Goal: Task Accomplishment & Management: Manage account settings

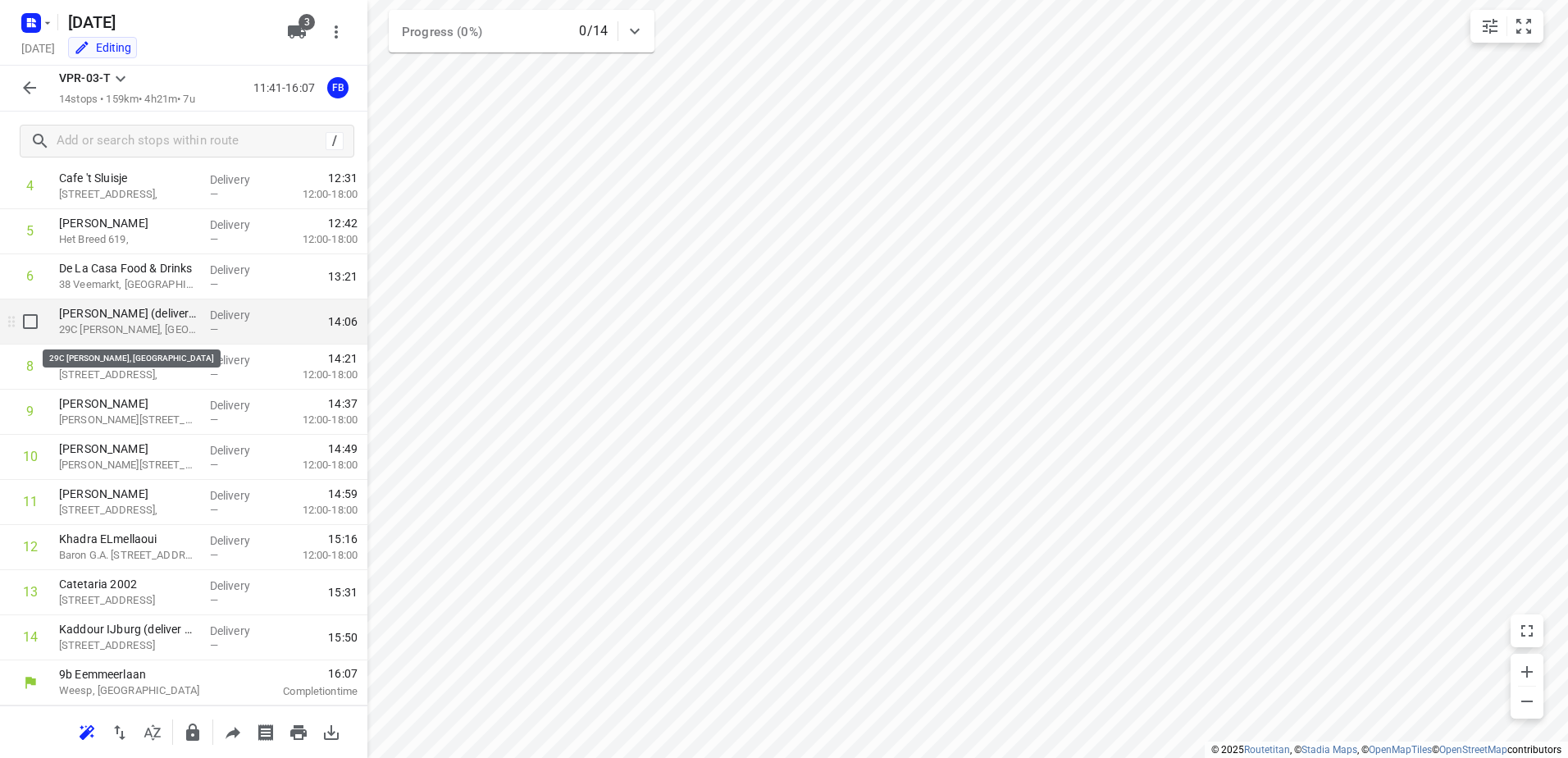
click at [173, 325] on p "29C [PERSON_NAME], [GEOGRAPHIC_DATA]" at bounding box center [127, 329] width 137 height 17
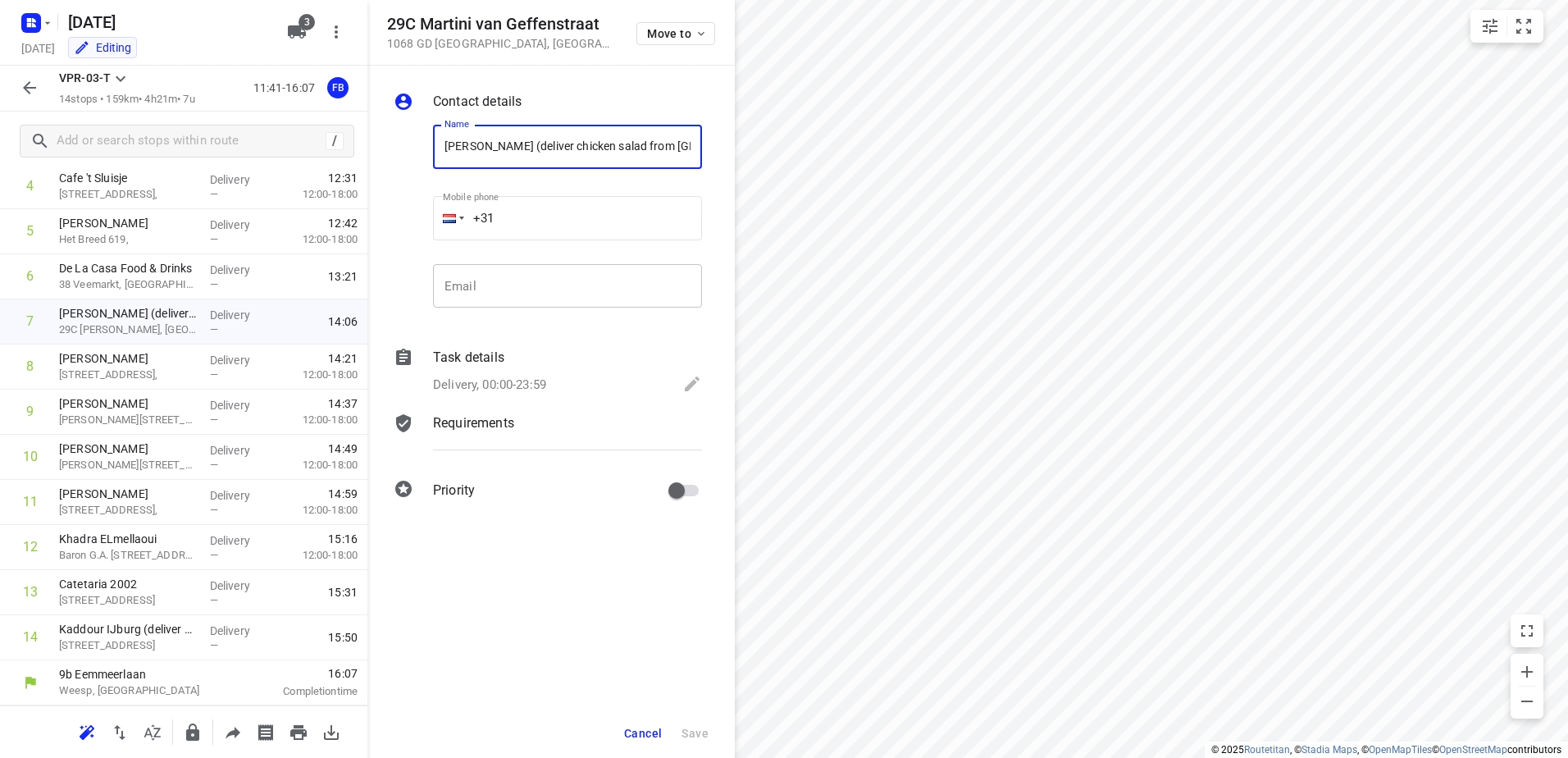
scroll to position [0, 34]
drag, startPoint x: 691, startPoint y: 145, endPoint x: 499, endPoint y: 146, distance: 192.0
click at [499, 146] on input "[PERSON_NAME] (deliver chicken salad from [GEOGRAPHIC_DATA])" at bounding box center [567, 146] width 269 height 44
type input "[PERSON_NAME]"
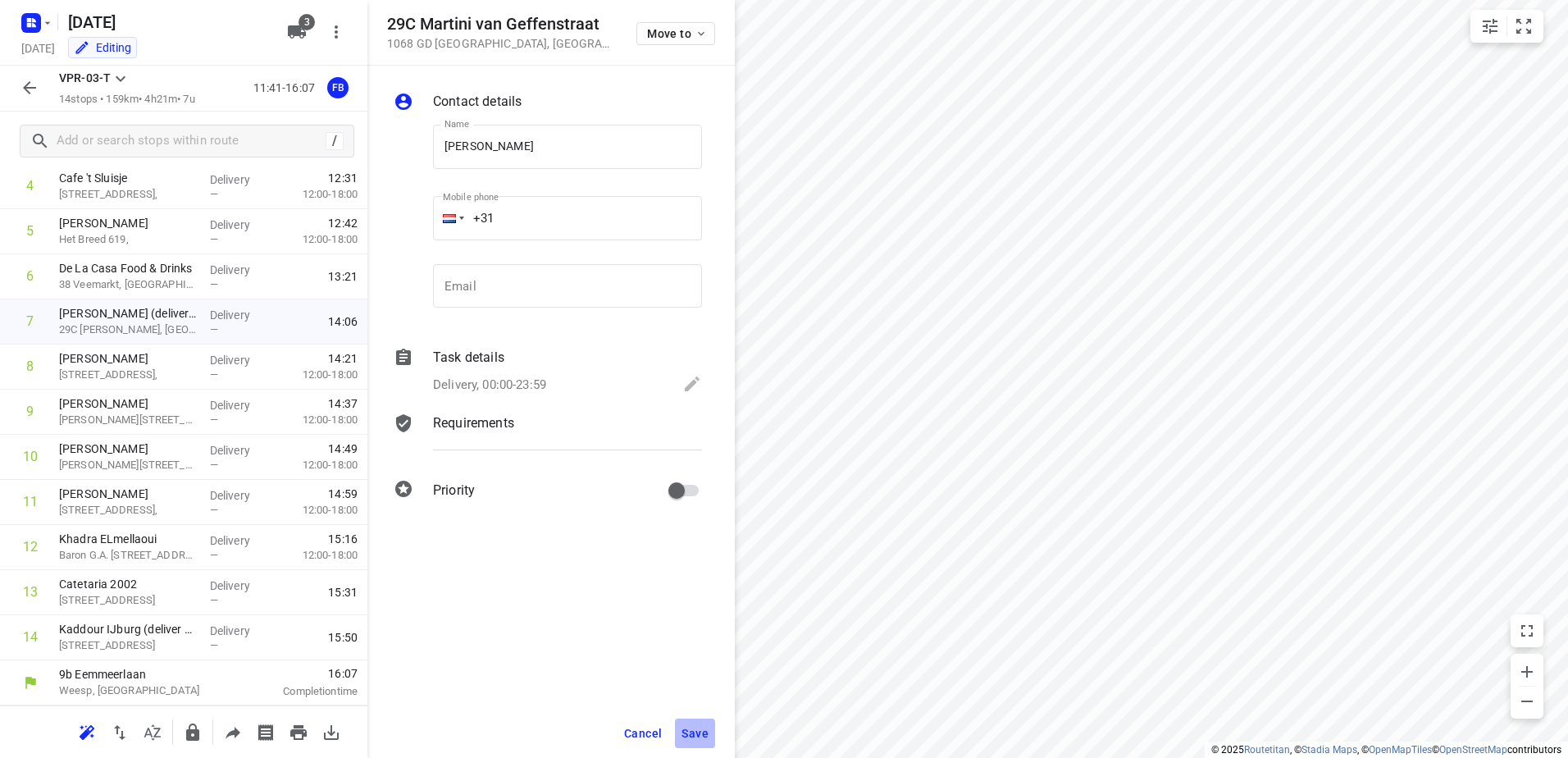
click at [697, 729] on span "Save" at bounding box center [695, 733] width 27 height 13
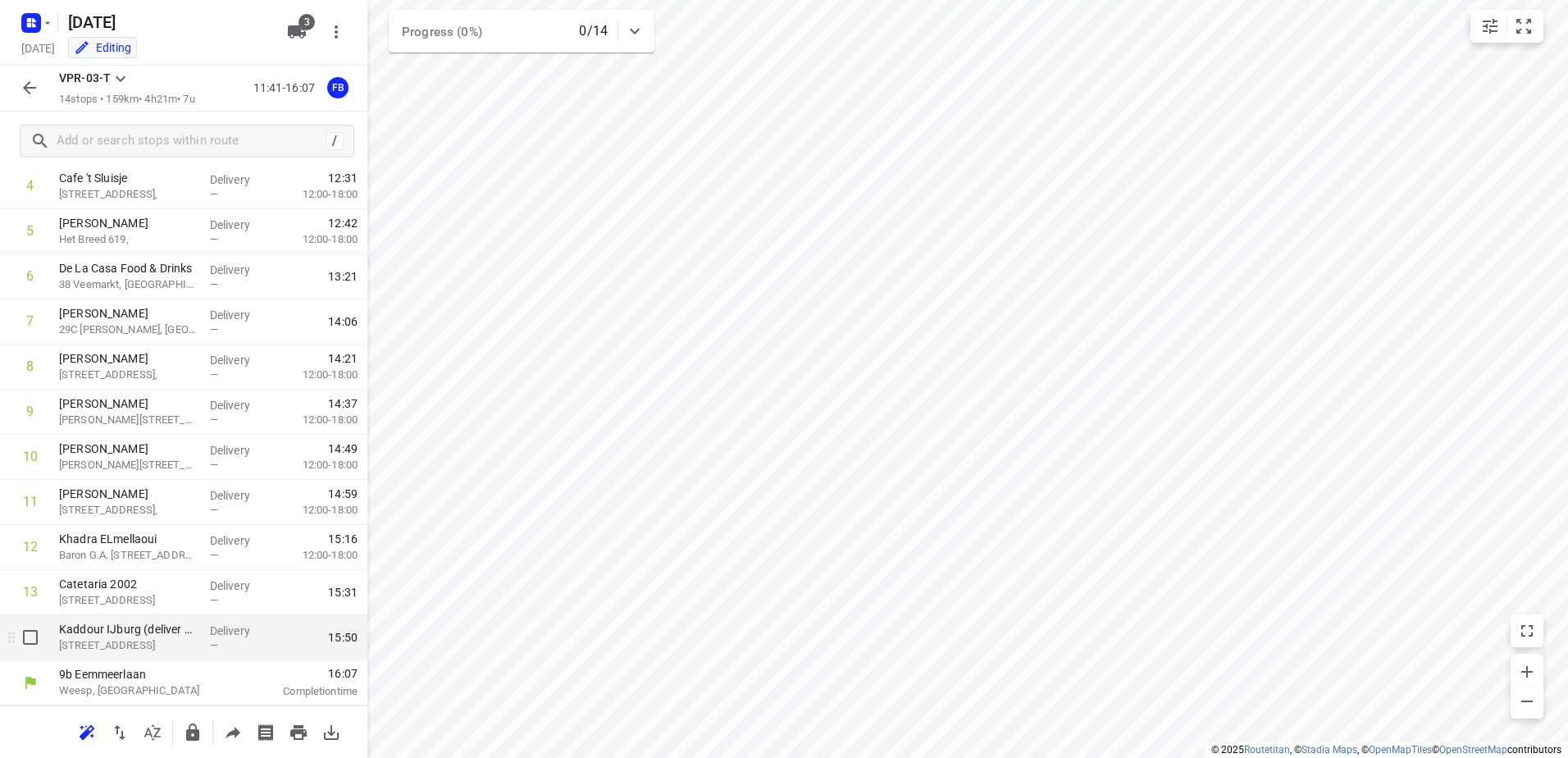
click at [145, 645] on p "[STREET_ADDRESS]" at bounding box center [127, 645] width 137 height 17
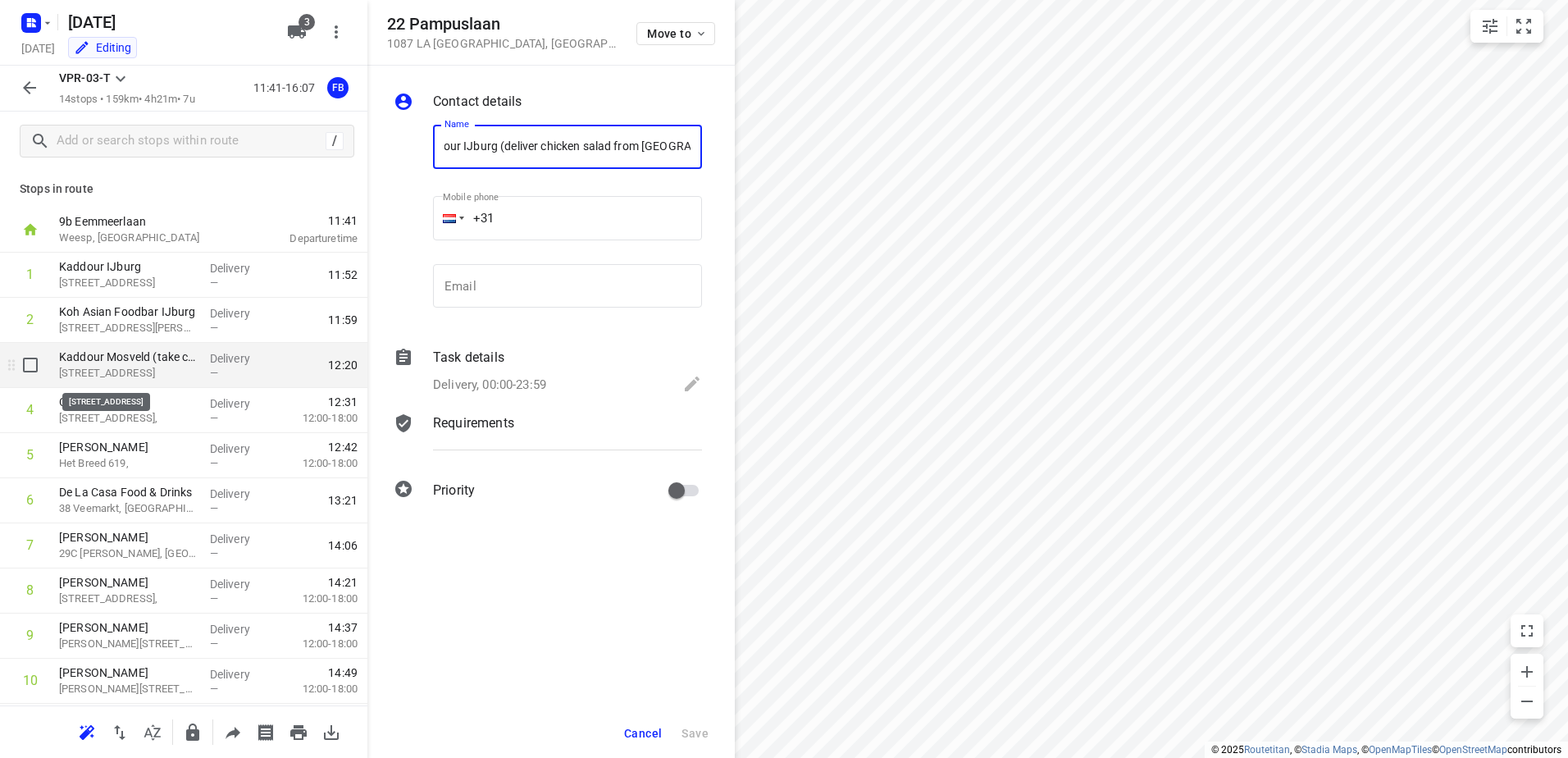
click at [182, 373] on p "[STREET_ADDRESS]" at bounding box center [127, 373] width 137 height 17
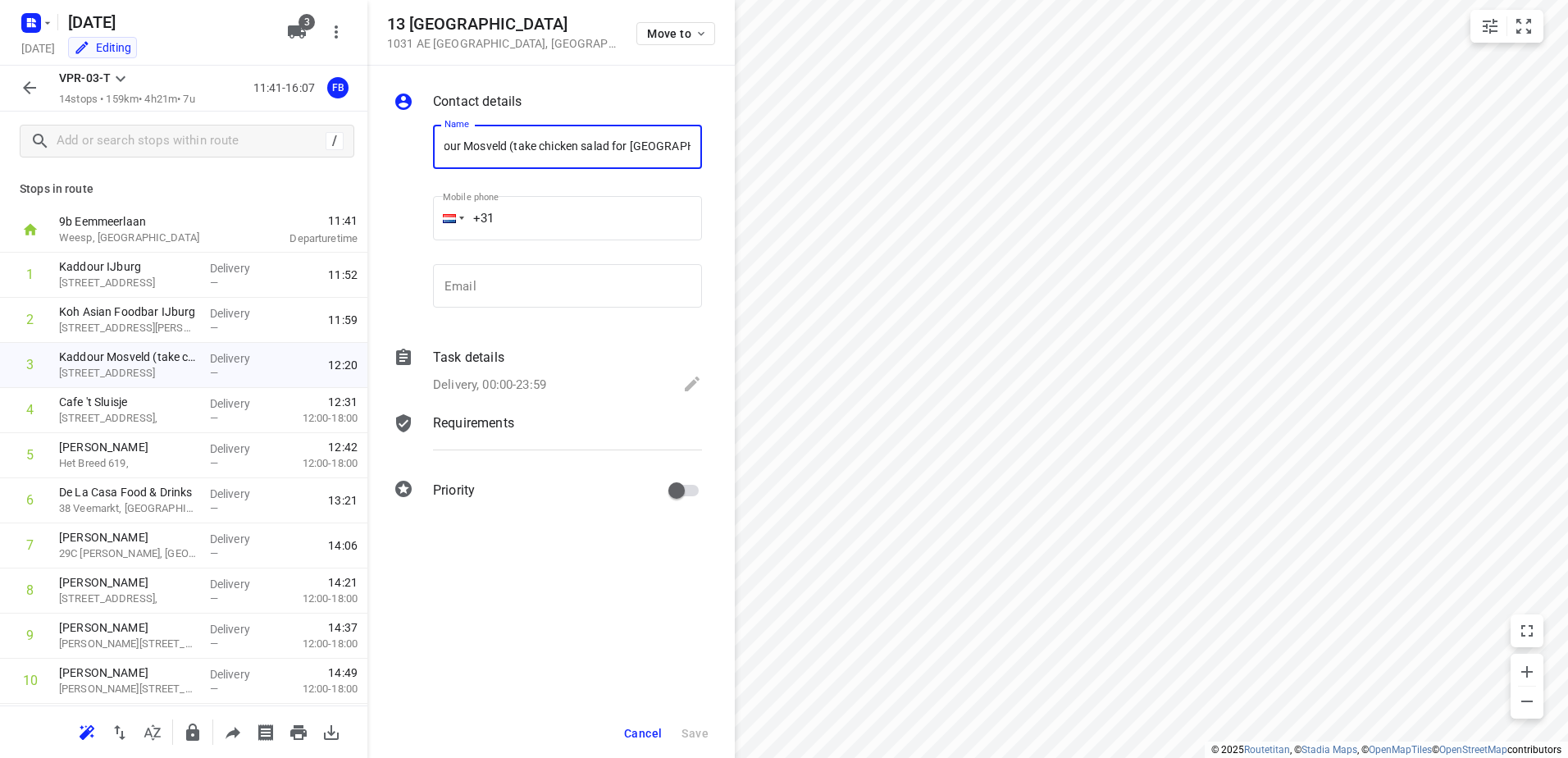
scroll to position [0, 70]
drag, startPoint x: 631, startPoint y: 144, endPoint x: 654, endPoint y: 151, distance: 24.0
click at [654, 151] on input "Kaddour Mosveld (take chicken salad for [GEOGRAPHIC_DATA] and [GEOGRAPHIC_DATA])" at bounding box center [567, 146] width 269 height 44
type input "Kaddour Mosveld (take chicken salad for [GEOGRAPHIC_DATA])"
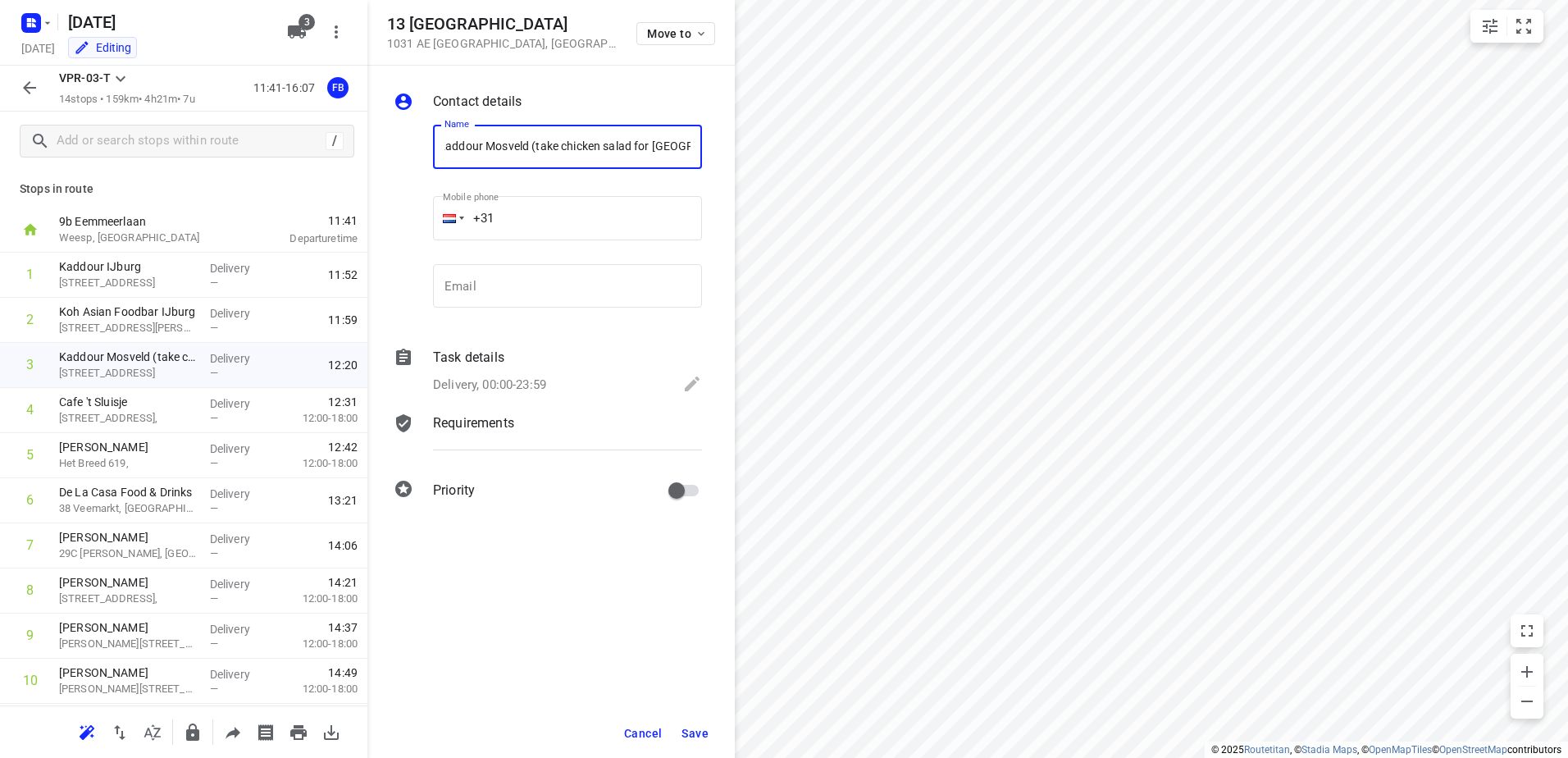
click at [690, 729] on span "Save" at bounding box center [695, 733] width 27 height 13
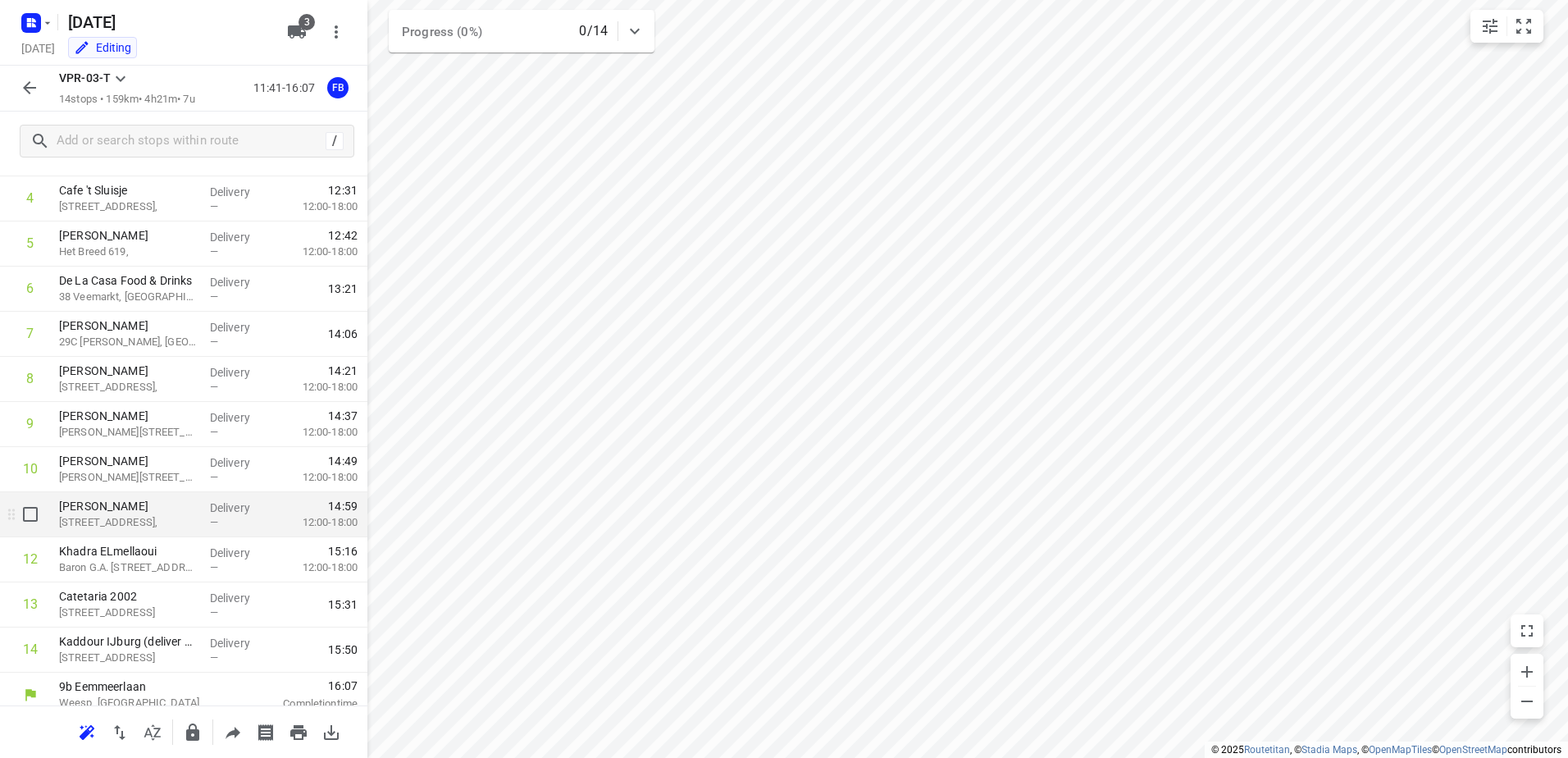
scroll to position [224, 0]
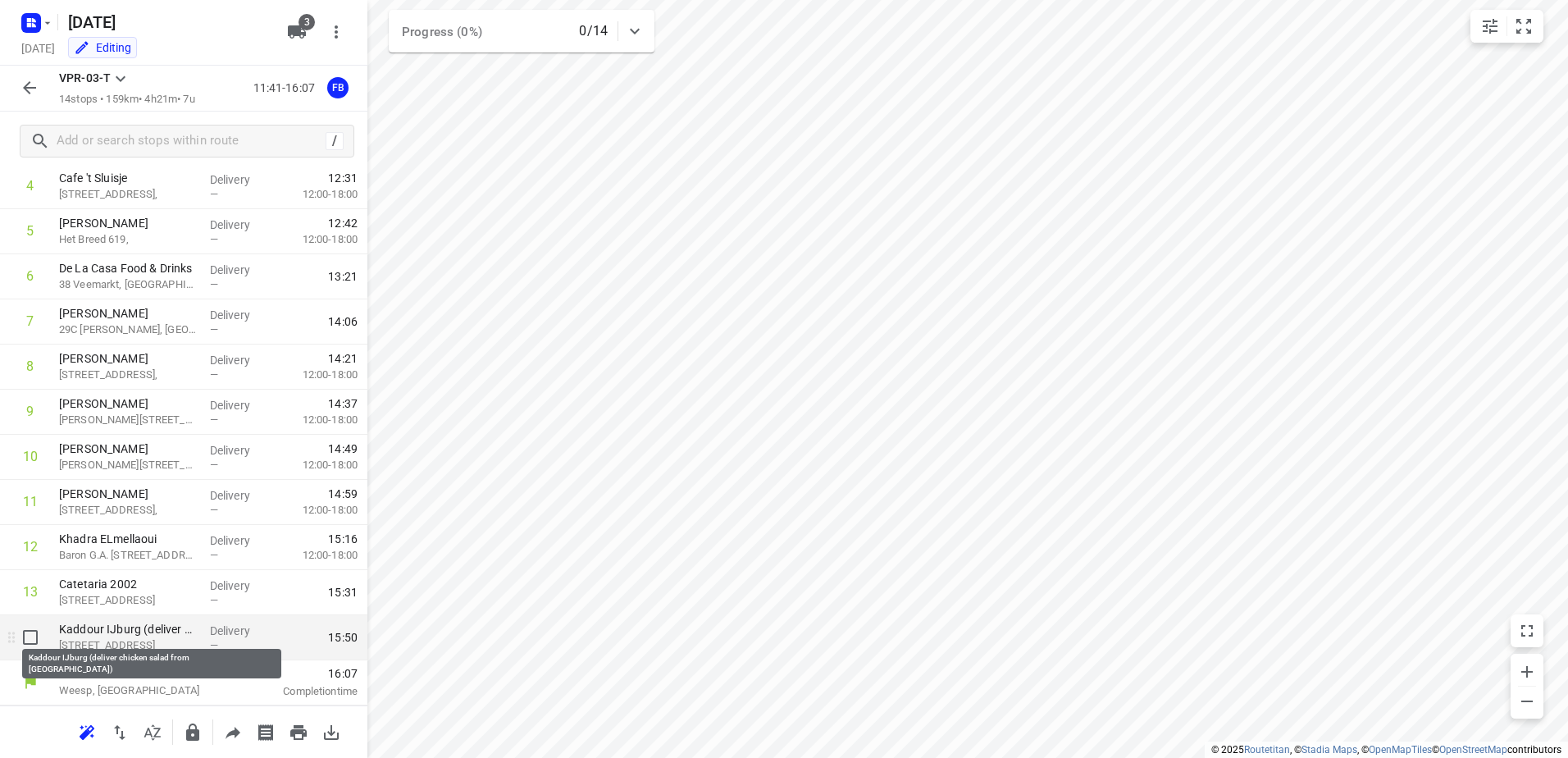
click at [129, 629] on p "Kaddour IJburg (deliver chicken salad from [GEOGRAPHIC_DATA])" at bounding box center [127, 629] width 137 height 17
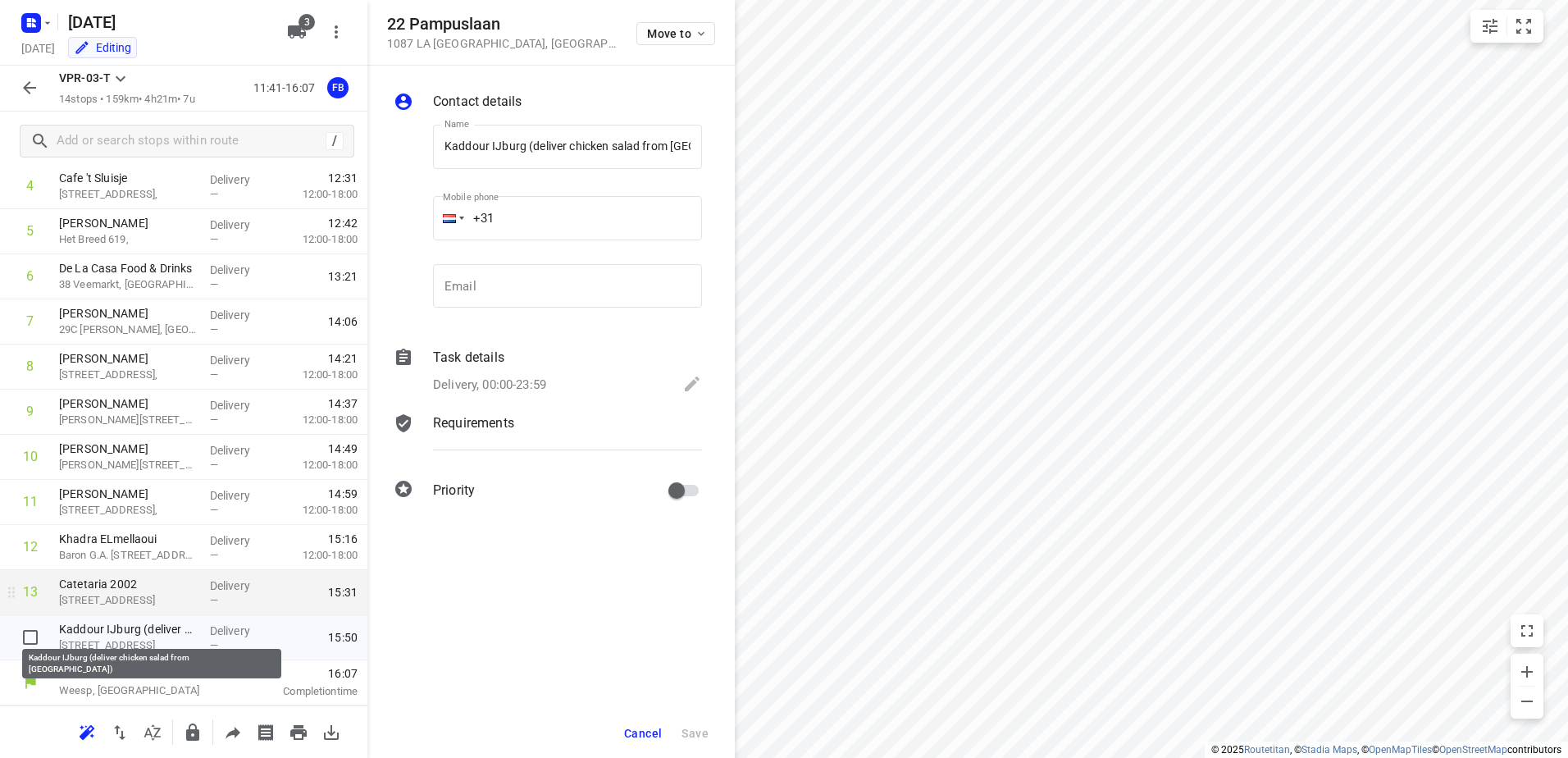
scroll to position [0, 29]
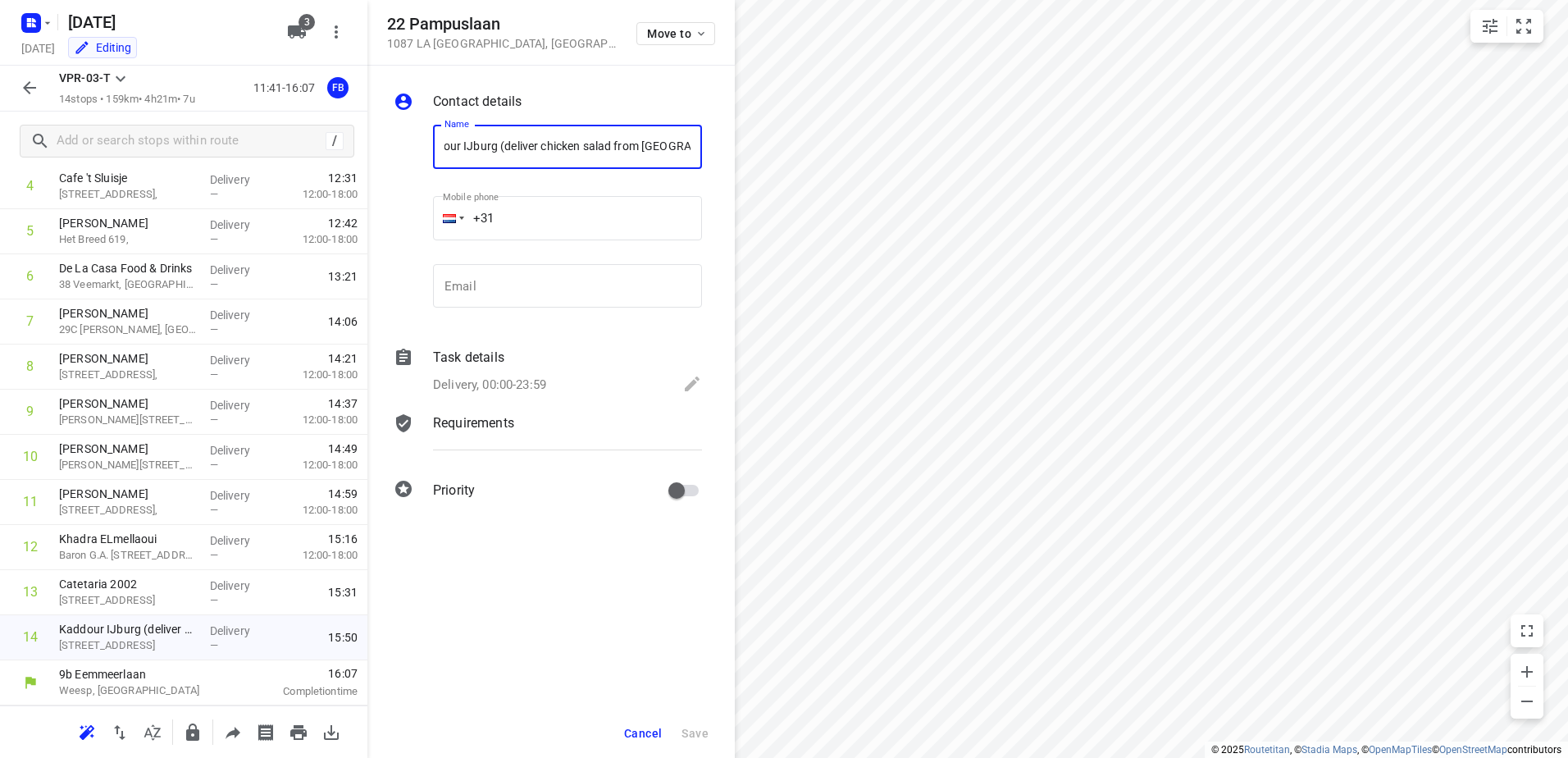
click at [586, 149] on input "Kaddour IJburg (deliver chicken salad from [GEOGRAPHIC_DATA])" at bounding box center [567, 146] width 269 height 44
type input "Kaddour IJburg (deliver chicken sauce for salad from [GEOGRAPHIC_DATA])"
click at [688, 736] on span "Save" at bounding box center [695, 733] width 27 height 13
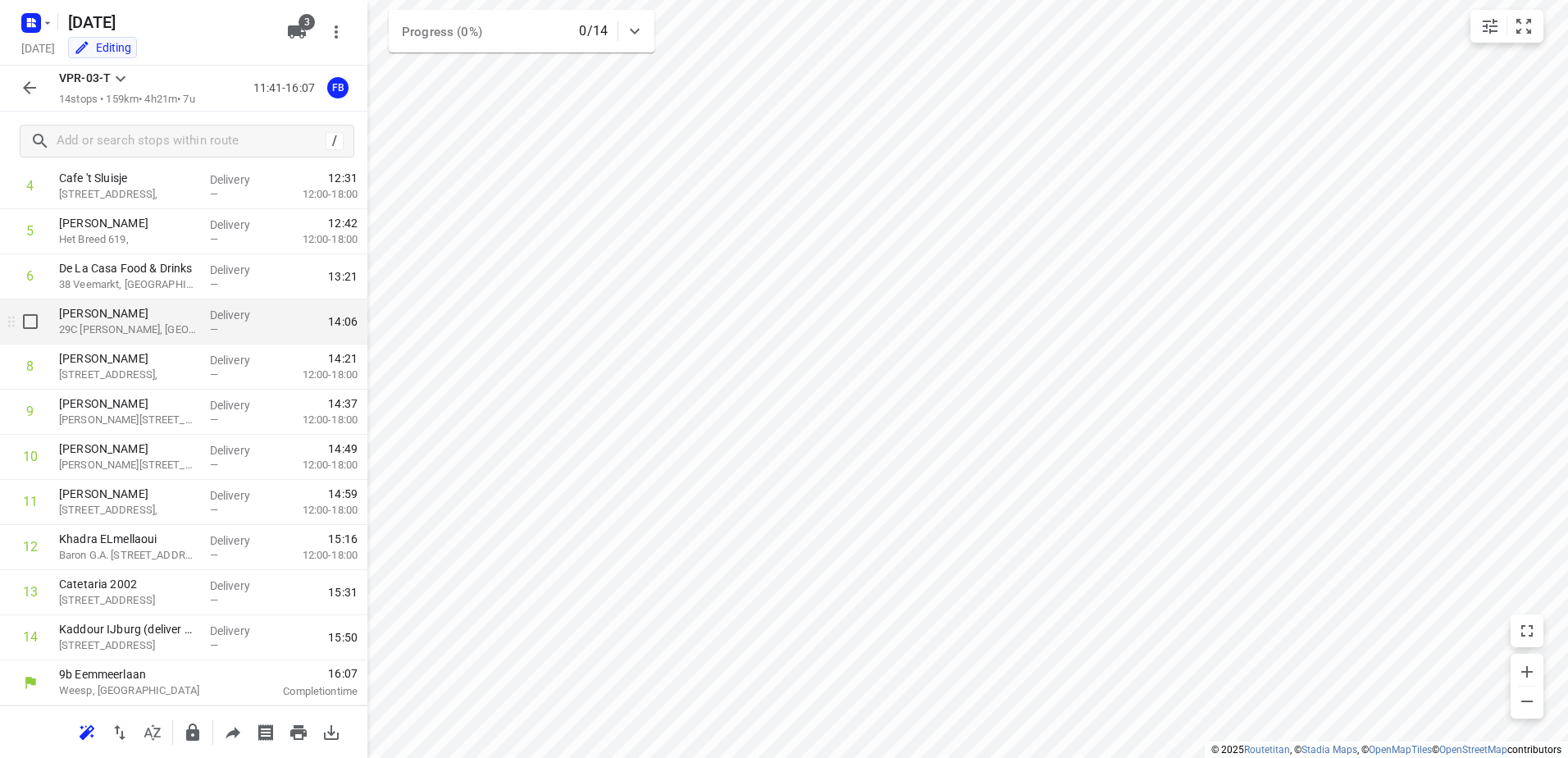
scroll to position [142, 0]
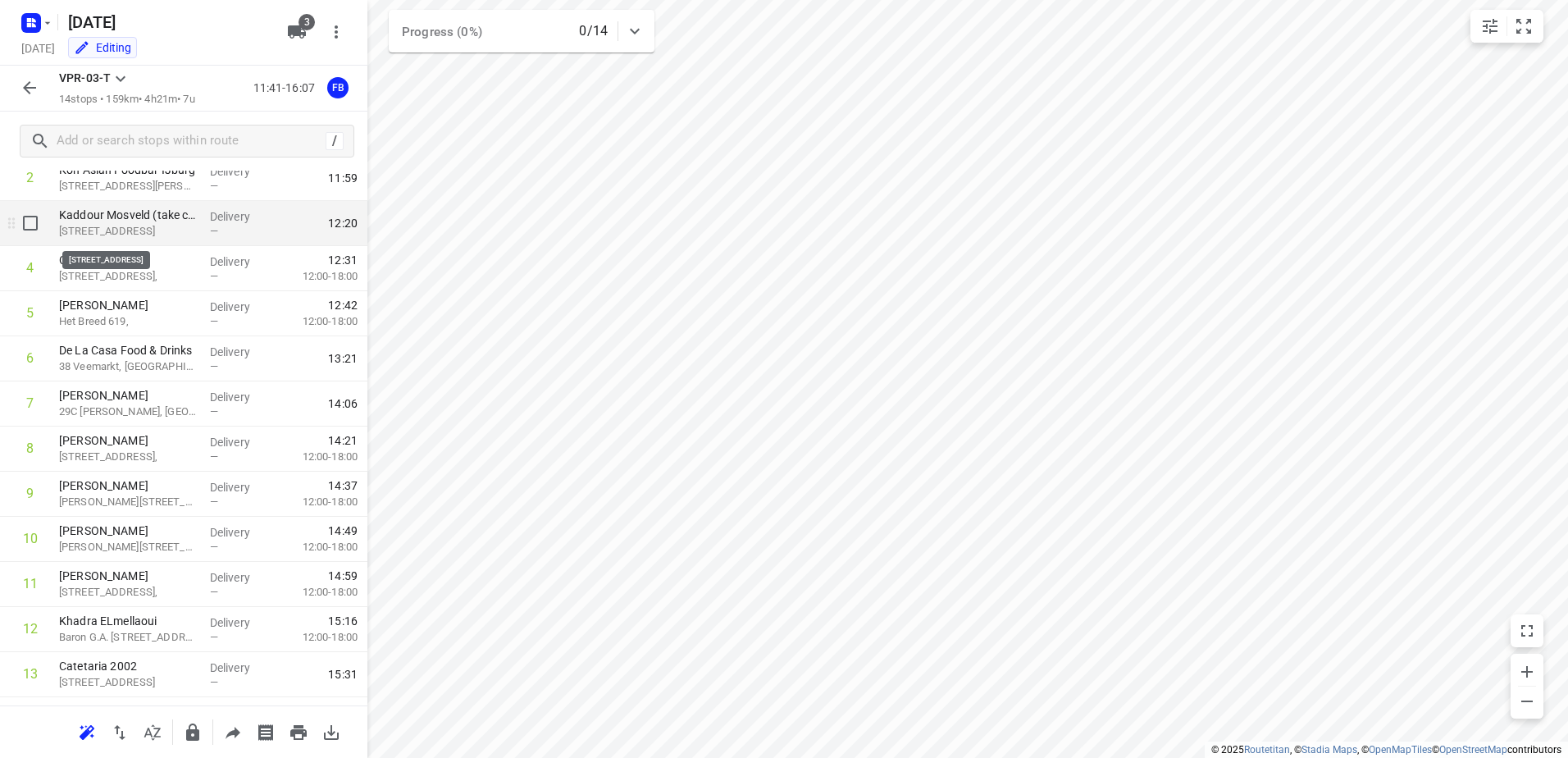
click at [162, 224] on p "[STREET_ADDRESS]" at bounding box center [127, 231] width 137 height 17
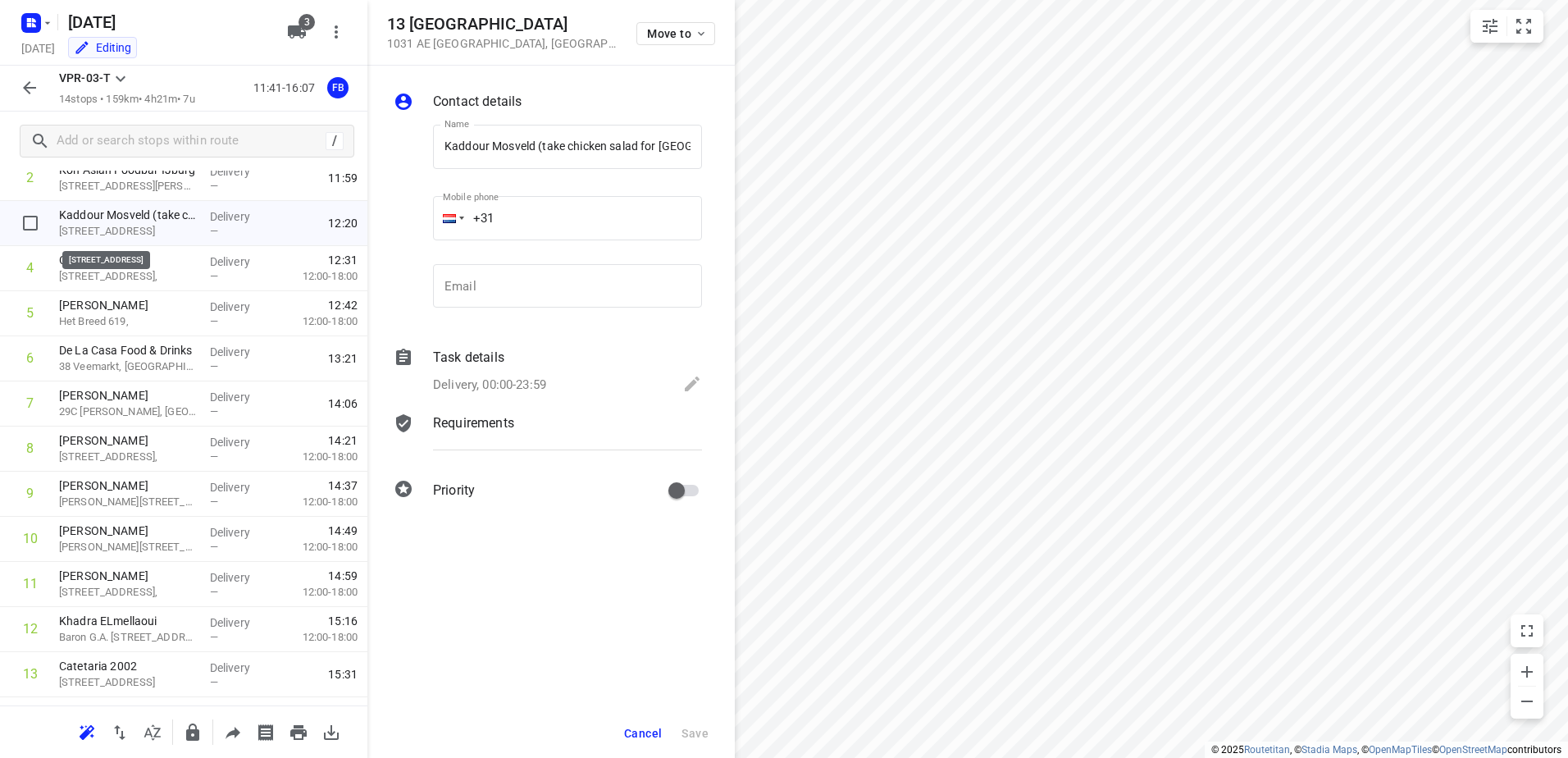
scroll to position [0, 7]
click at [602, 147] on input "Kaddour Mosveld (take chicken salad for [GEOGRAPHIC_DATA])" at bounding box center [567, 146] width 269 height 44
type input "Kaddour Mosveld (take chickensauce for salad for [GEOGRAPHIC_DATA])"
click at [706, 727] on span "Save" at bounding box center [695, 733] width 27 height 13
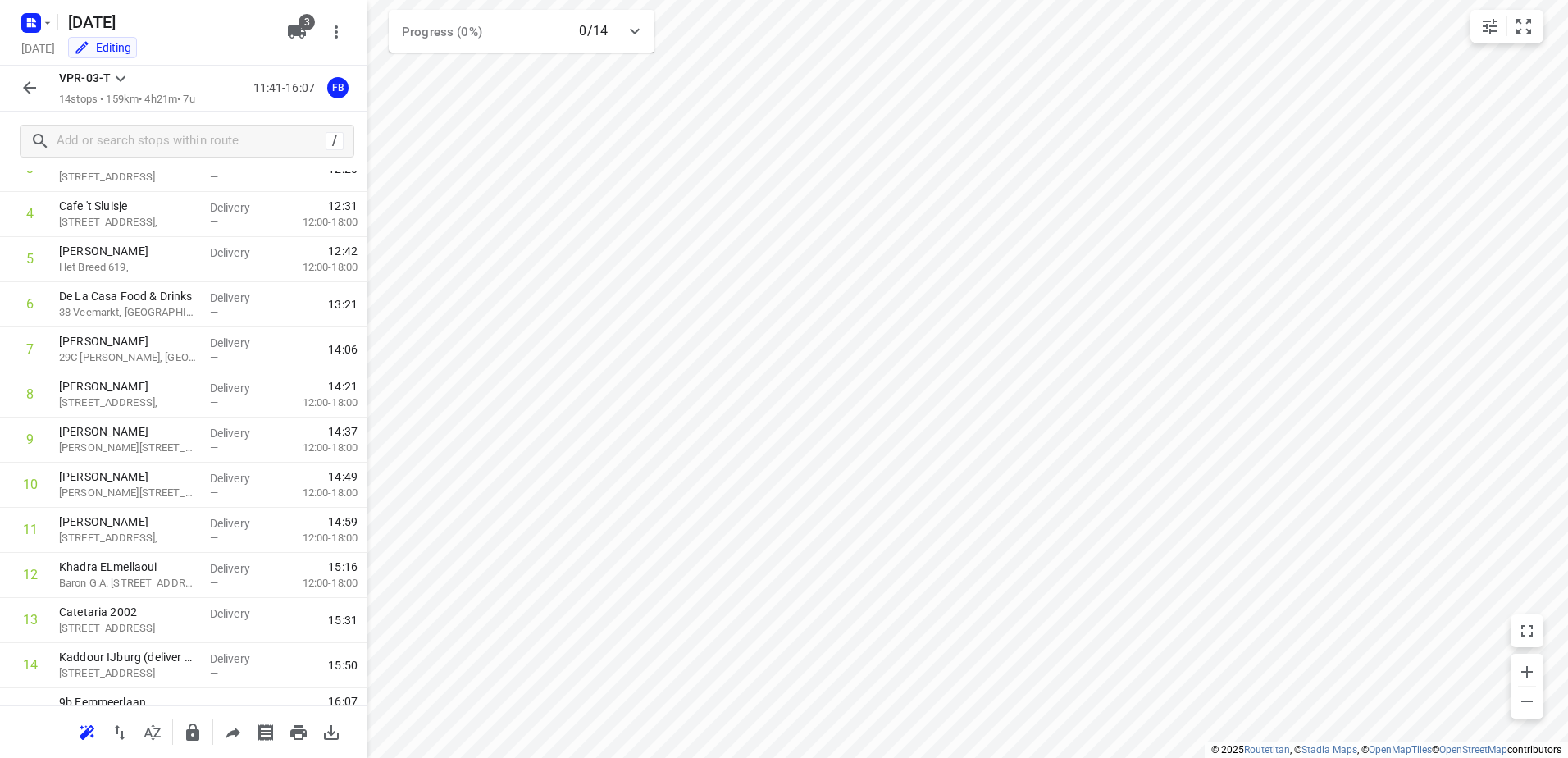
scroll to position [224, 0]
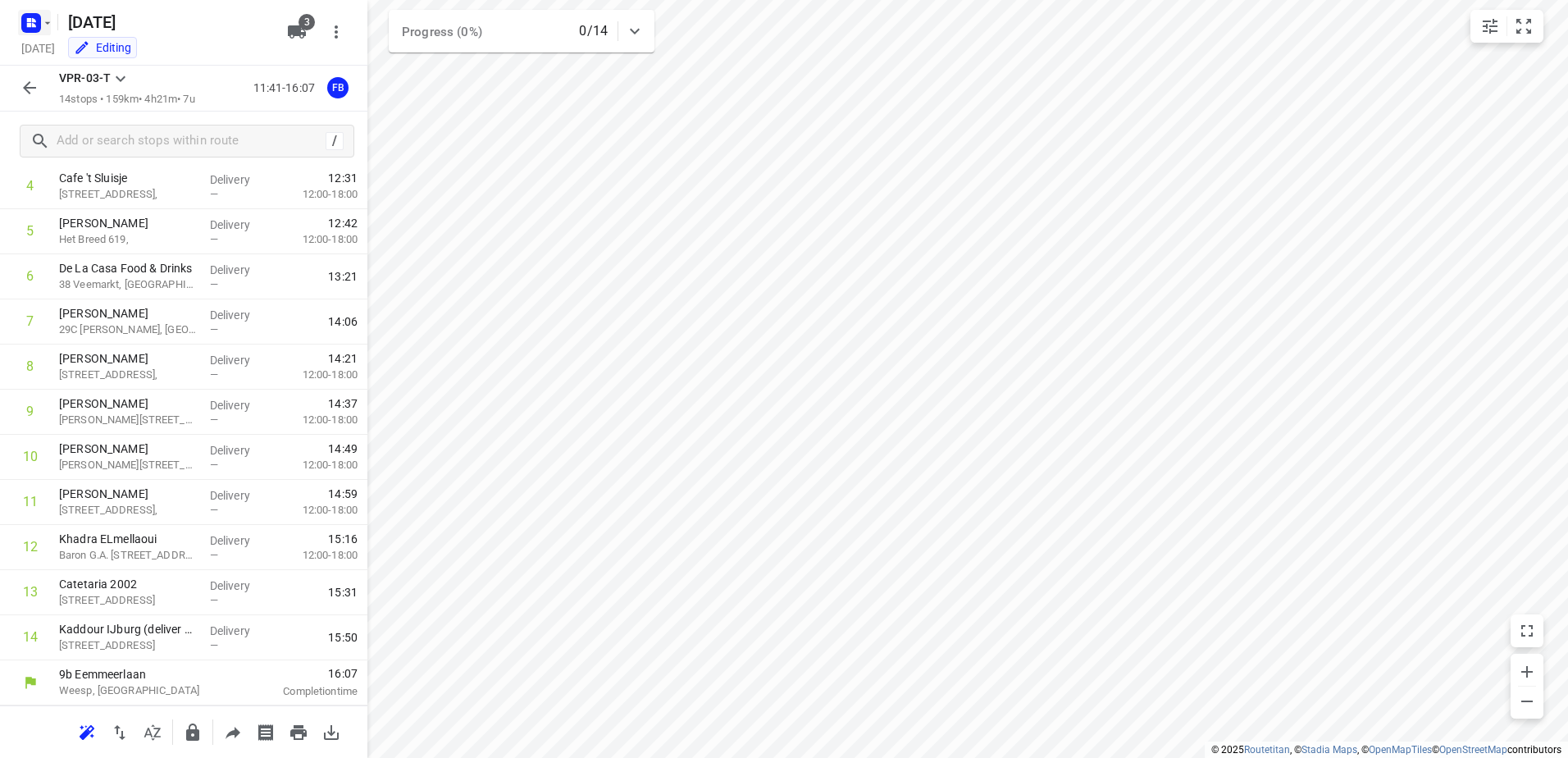
click at [27, 18] on rect "button" at bounding box center [32, 23] width 20 height 20
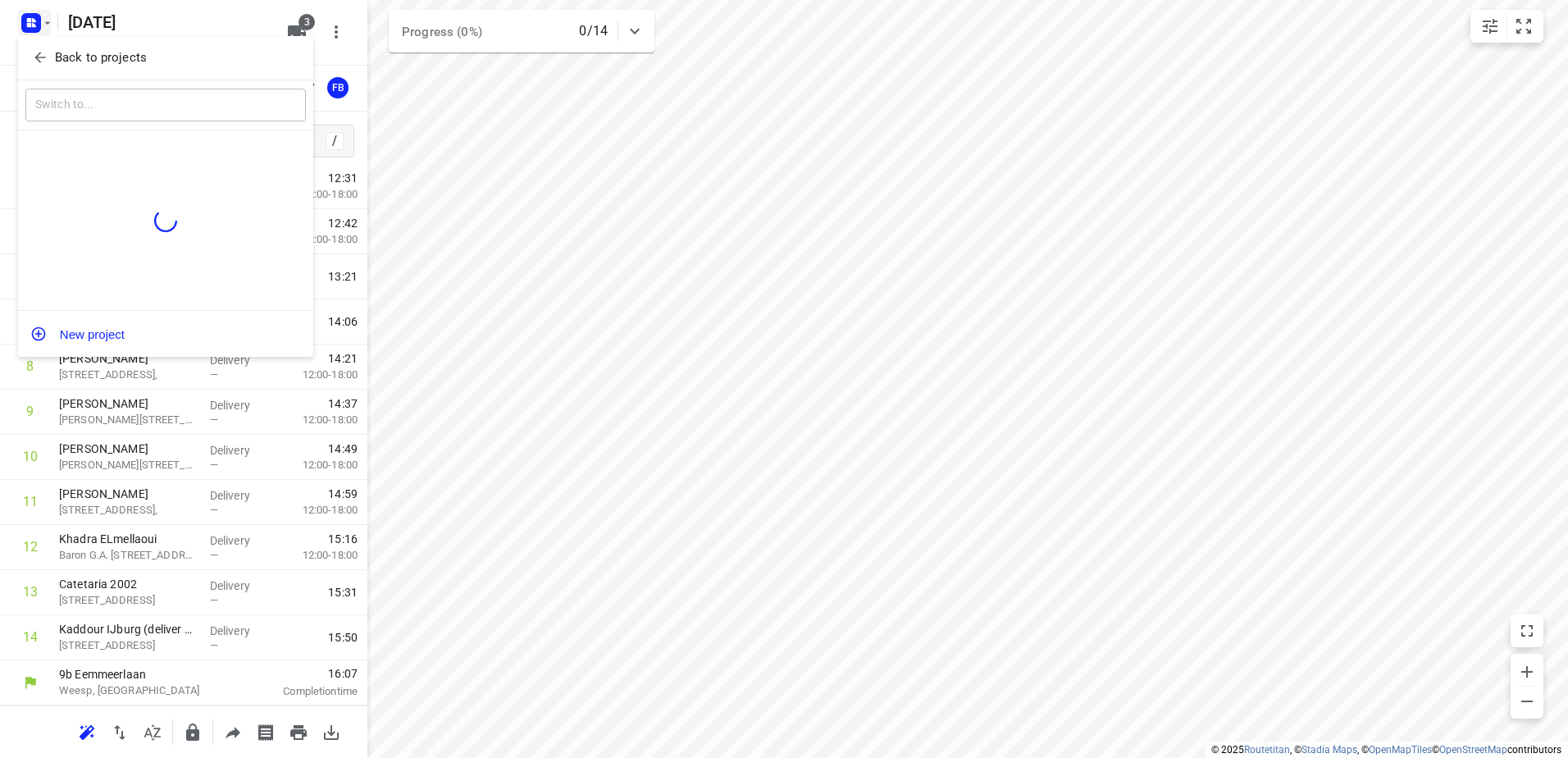
click at [41, 53] on icon "button" at bounding box center [40, 57] width 17 height 17
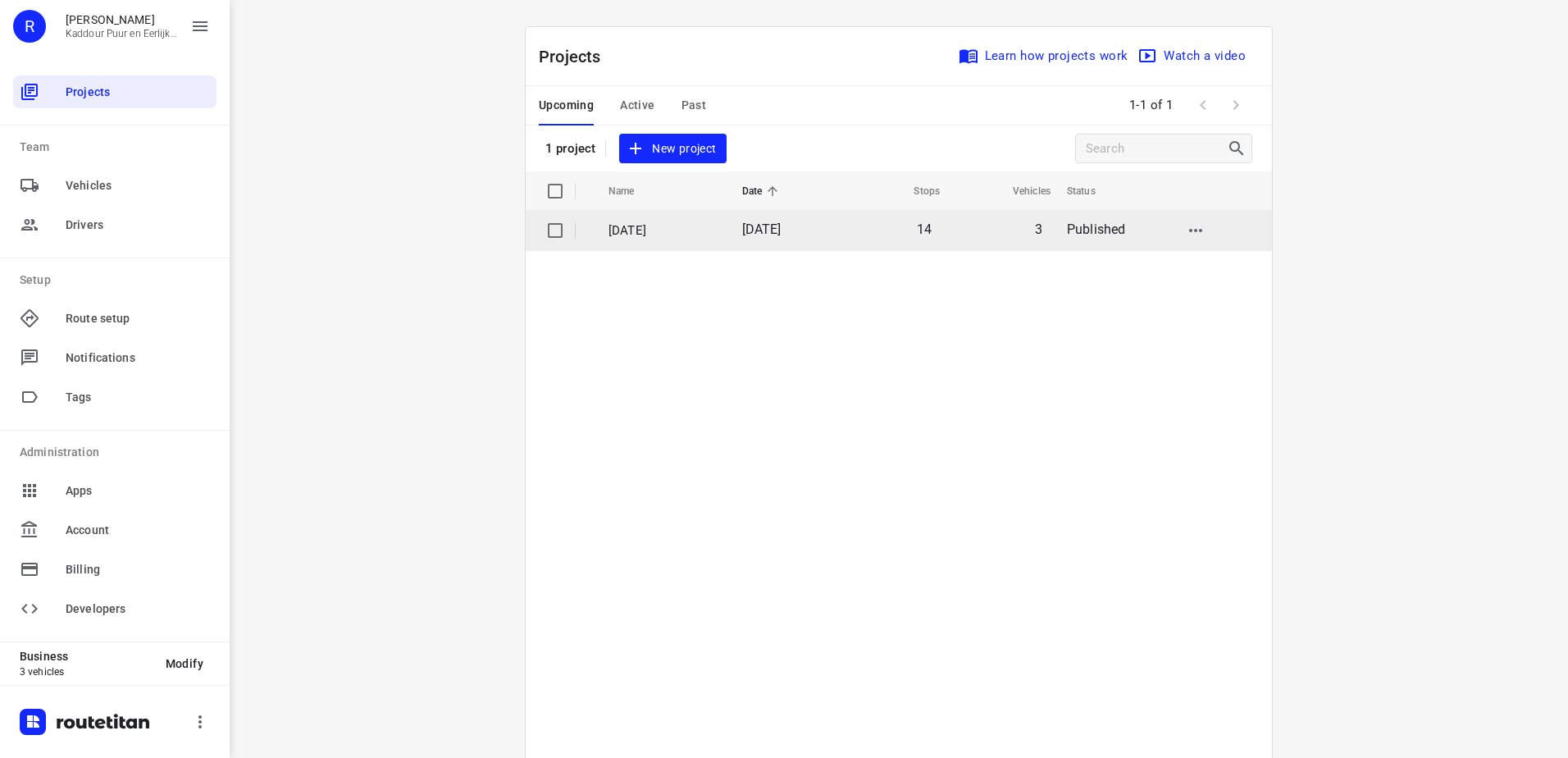
click at [873, 242] on td "14" at bounding box center [889, 230] width 108 height 40
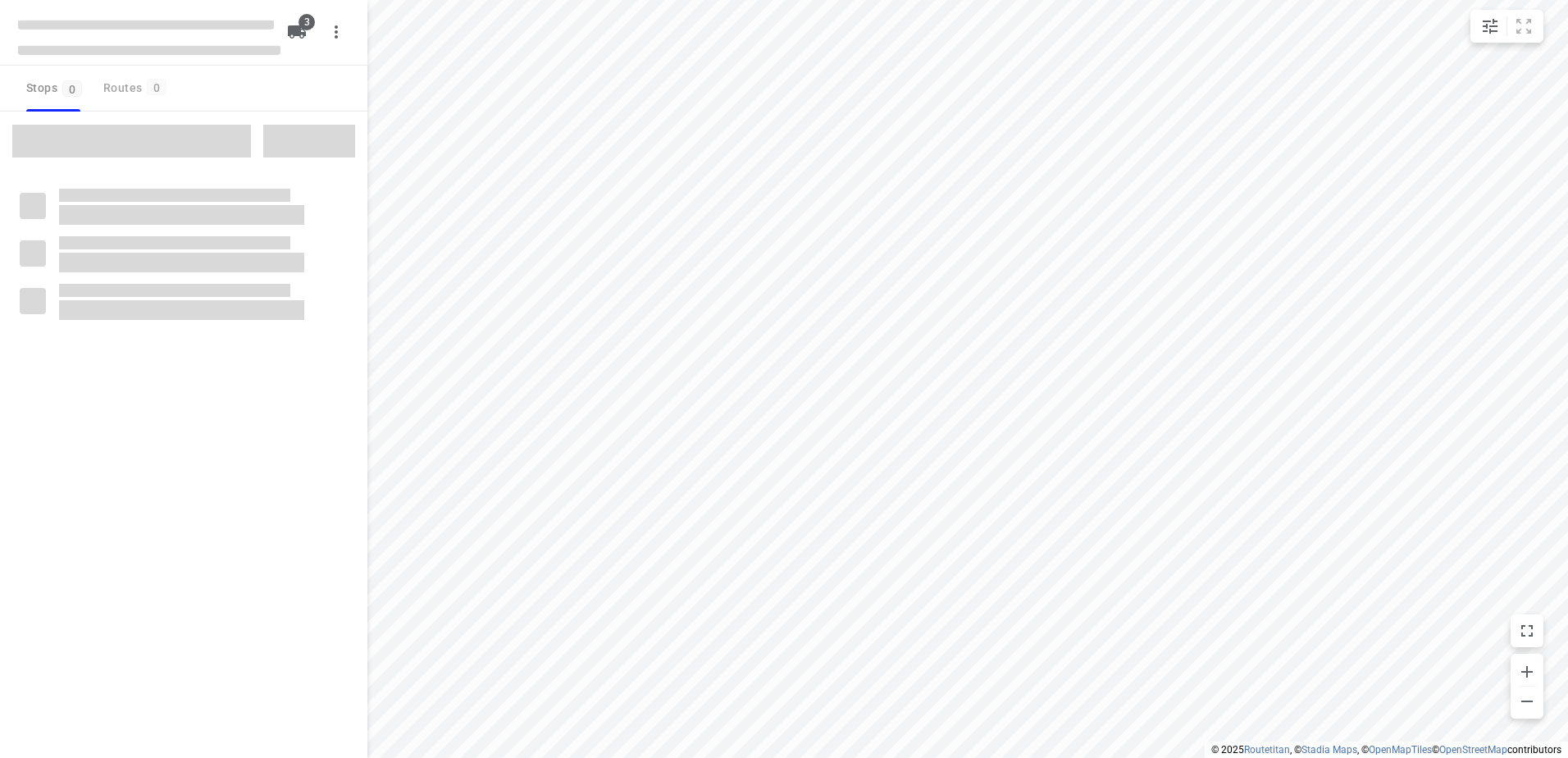
type input "distance"
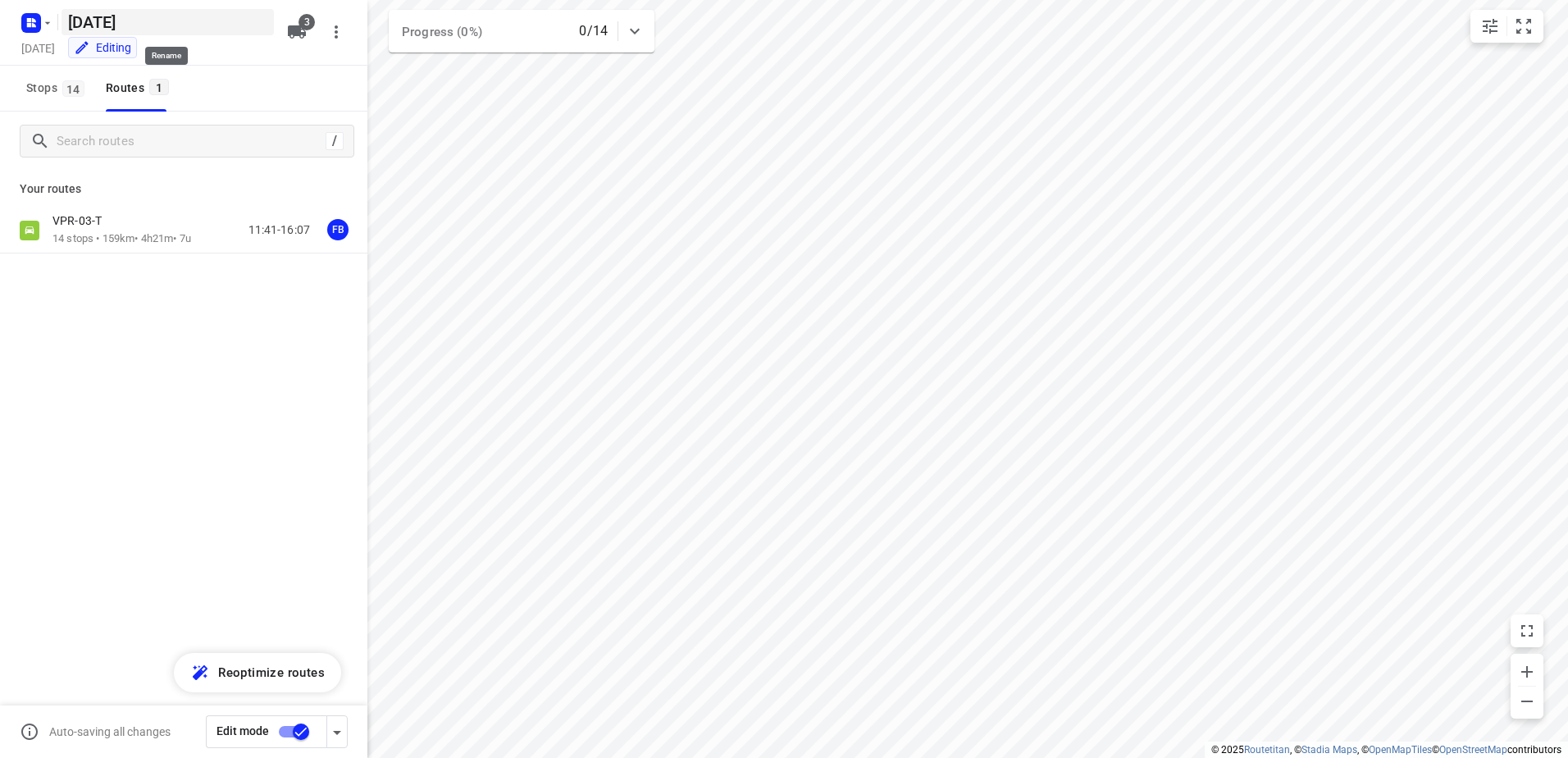
click at [156, 21] on h5 "[DATE]" at bounding box center [167, 22] width 212 height 27
type input "[DATE] Fethi"
click at [27, 20] on rect "button" at bounding box center [32, 22] width 20 height 20
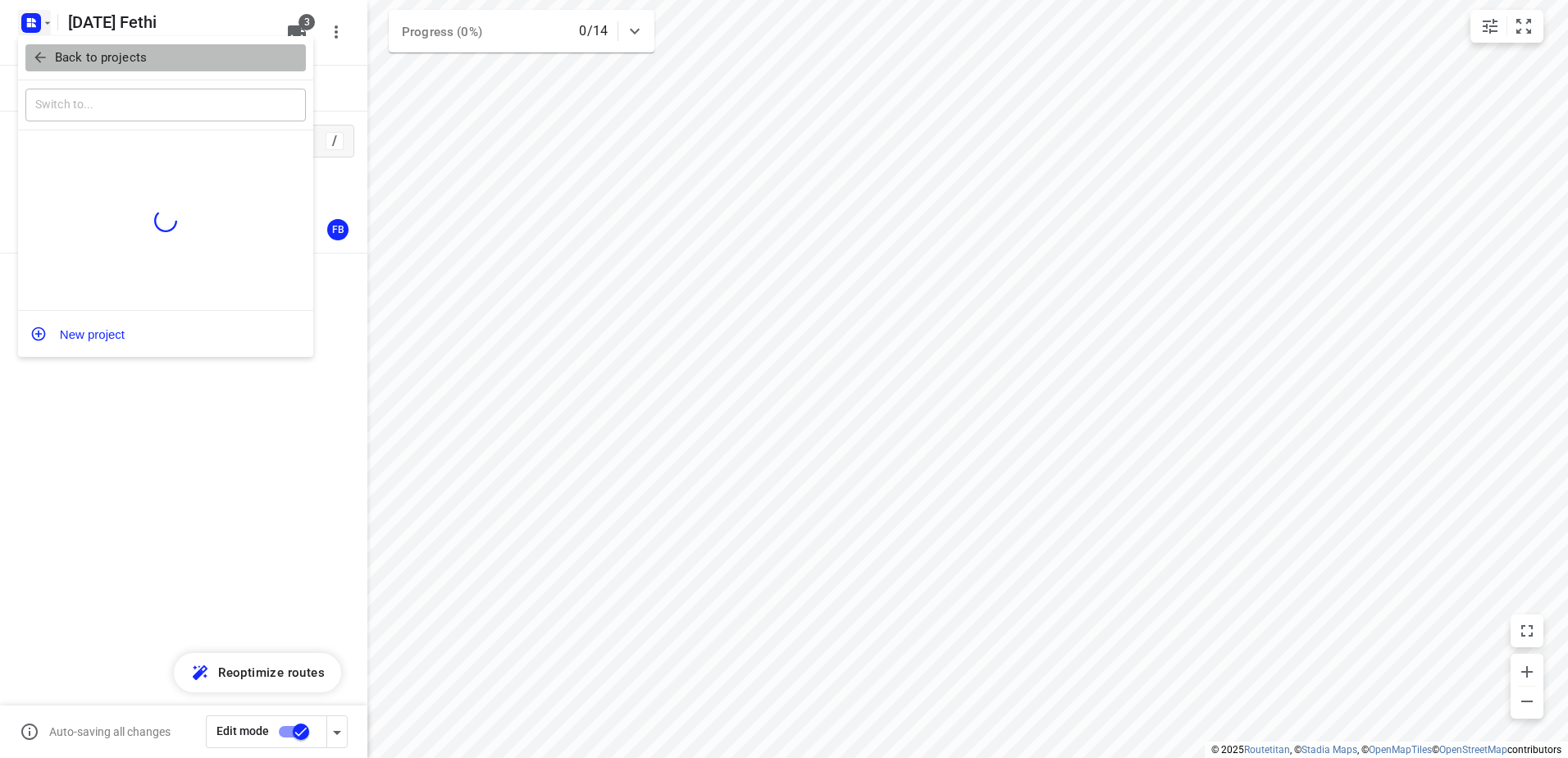
click at [50, 55] on span "Back to projects" at bounding box center [165, 57] width 268 height 19
